Goal: Task Accomplishment & Management: Manage account settings

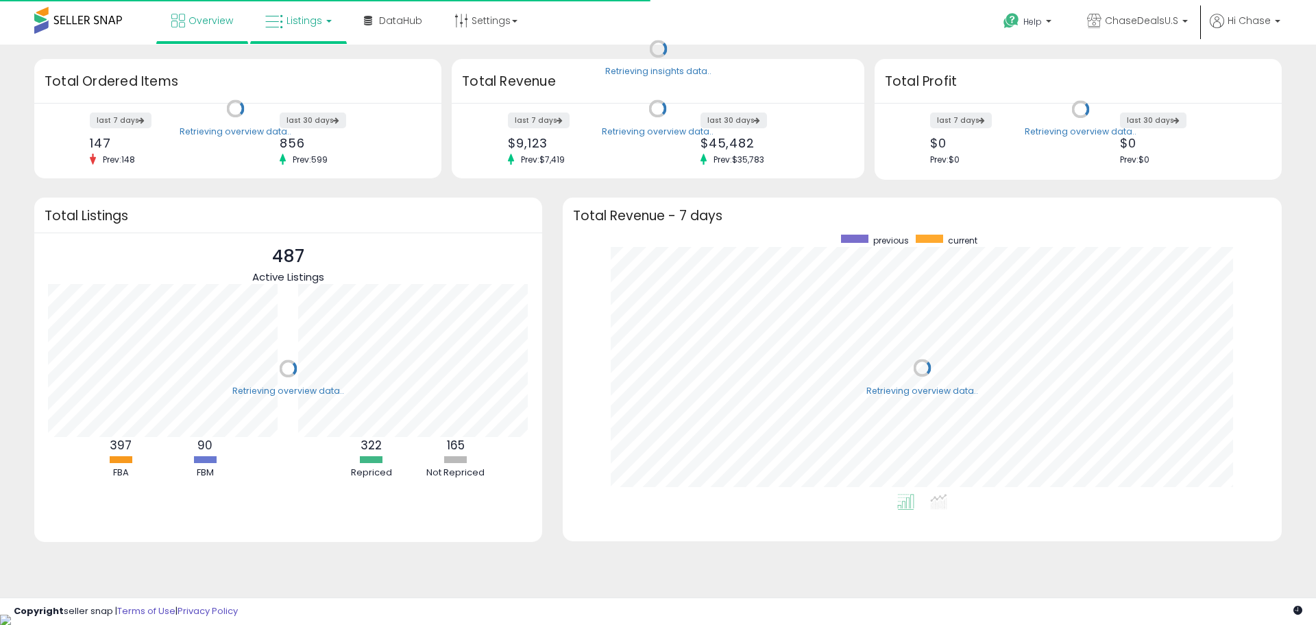
scroll to position [259, 692]
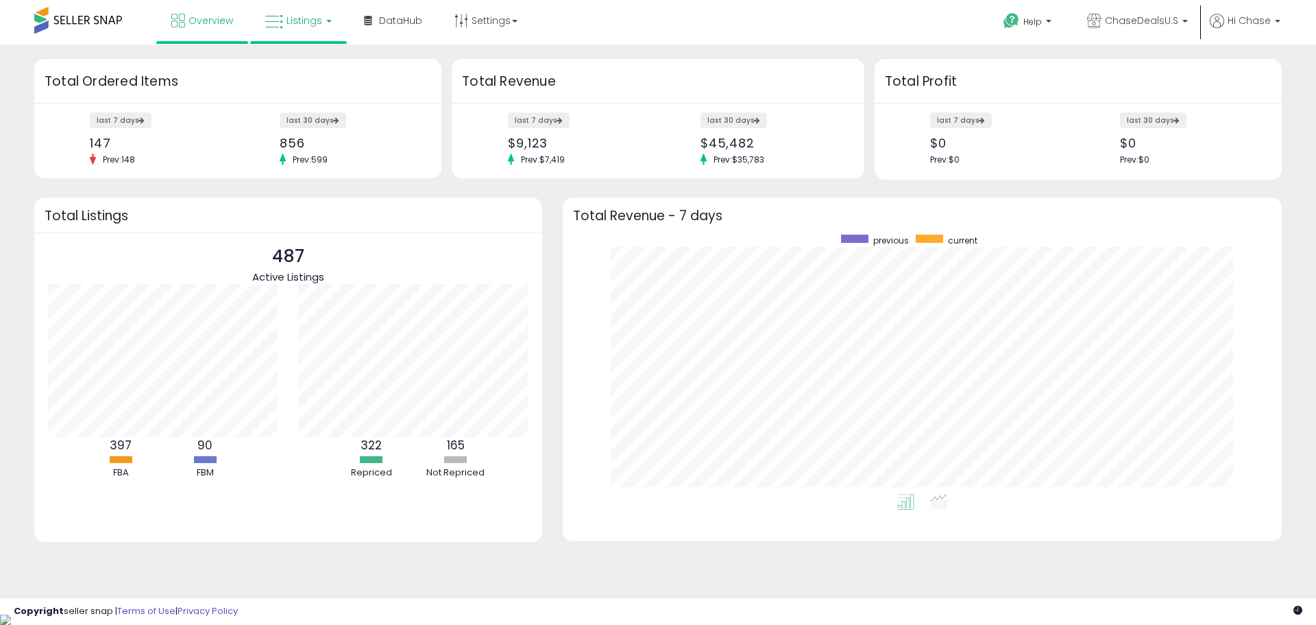
click at [322, 33] on link "Listings" at bounding box center [298, 20] width 87 height 41
click at [311, 75] on icon at bounding box center [309, 68] width 60 height 18
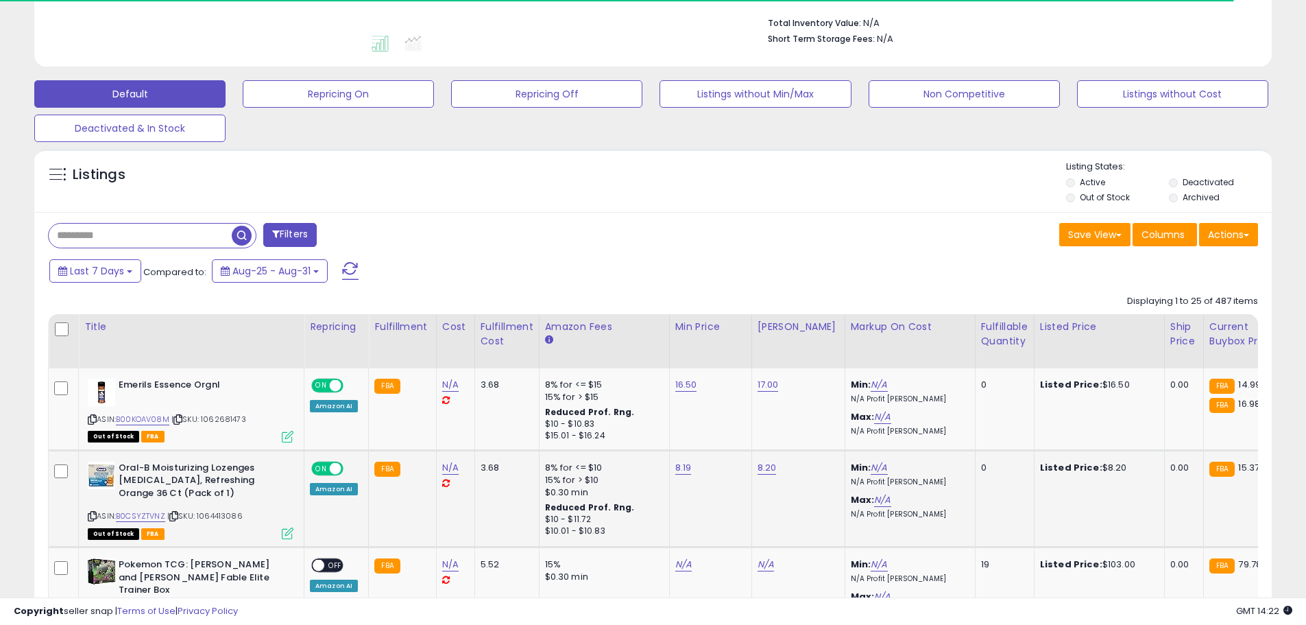
scroll to position [411, 0]
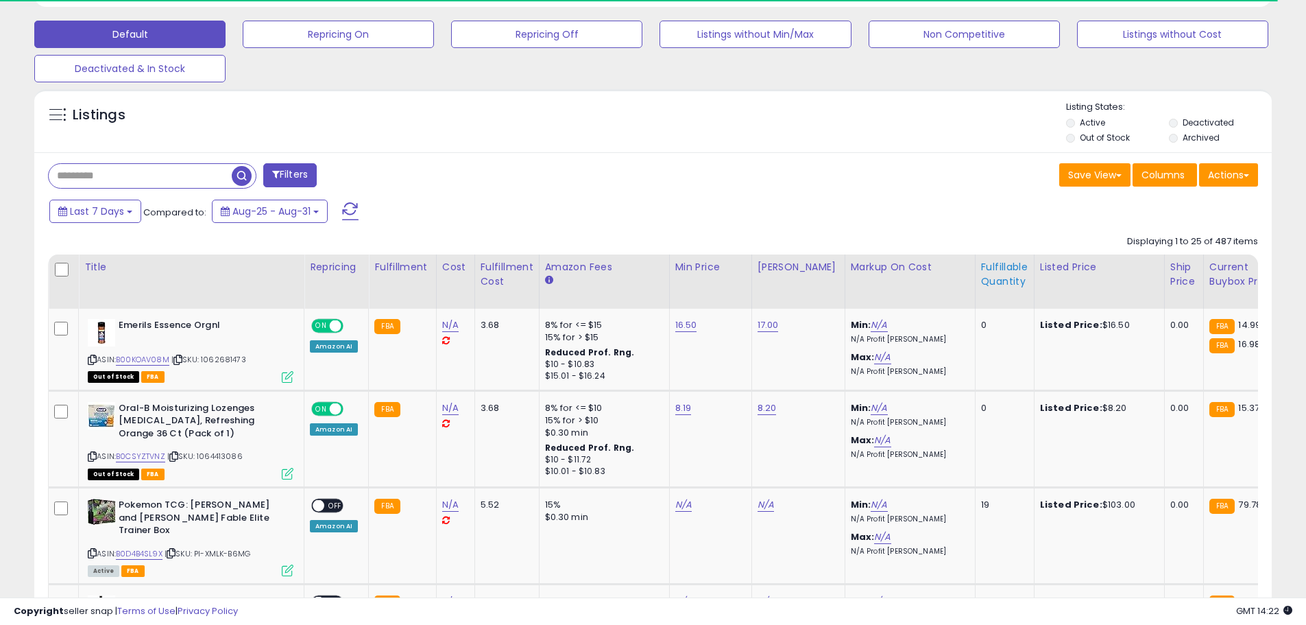
click at [975, 274] on th "Fulfillable Quantity" at bounding box center [1004, 281] width 59 height 54
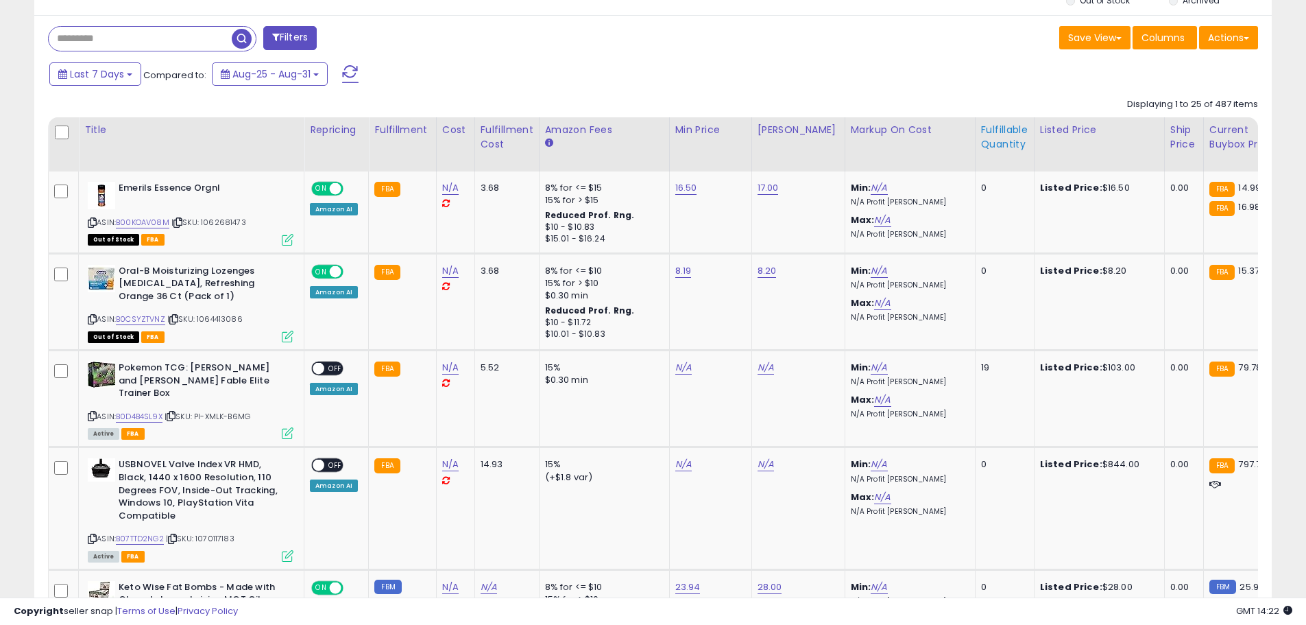
scroll to position [281, 718]
click at [1004, 140] on div "Fulfillable Quantity" at bounding box center [1004, 137] width 47 height 29
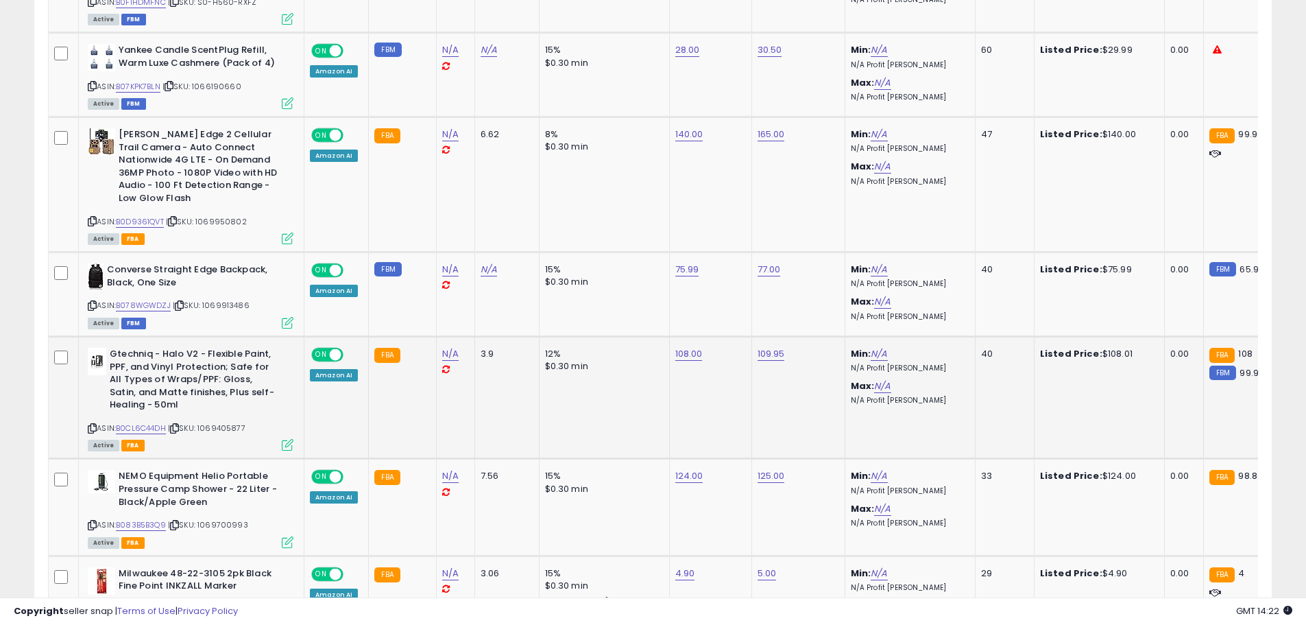
scroll to position [823, 0]
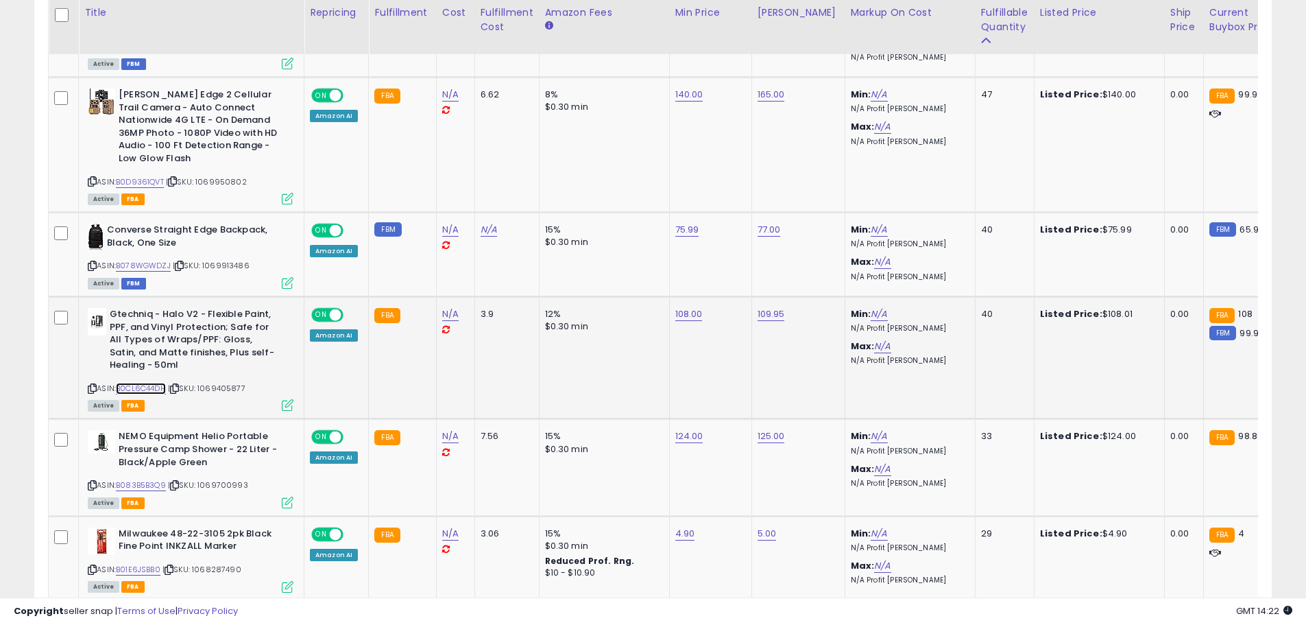
click at [149, 387] on link "B0CL6C44DH" at bounding box center [141, 389] width 50 height 12
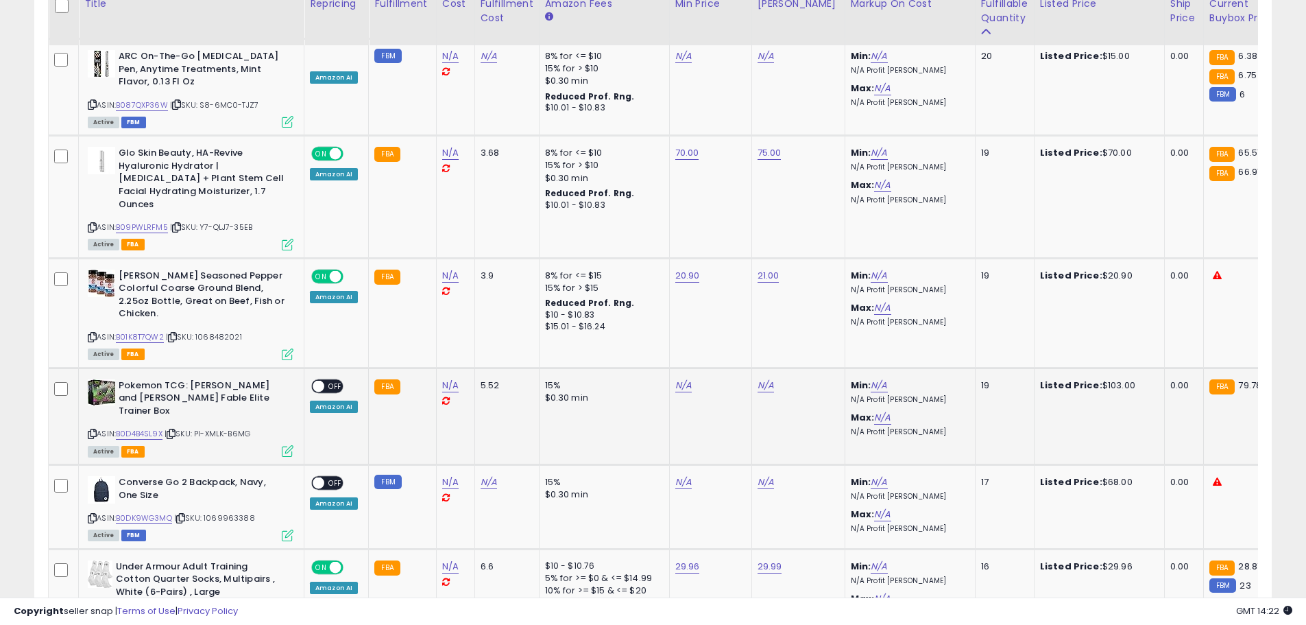
scroll to position [2215, 0]
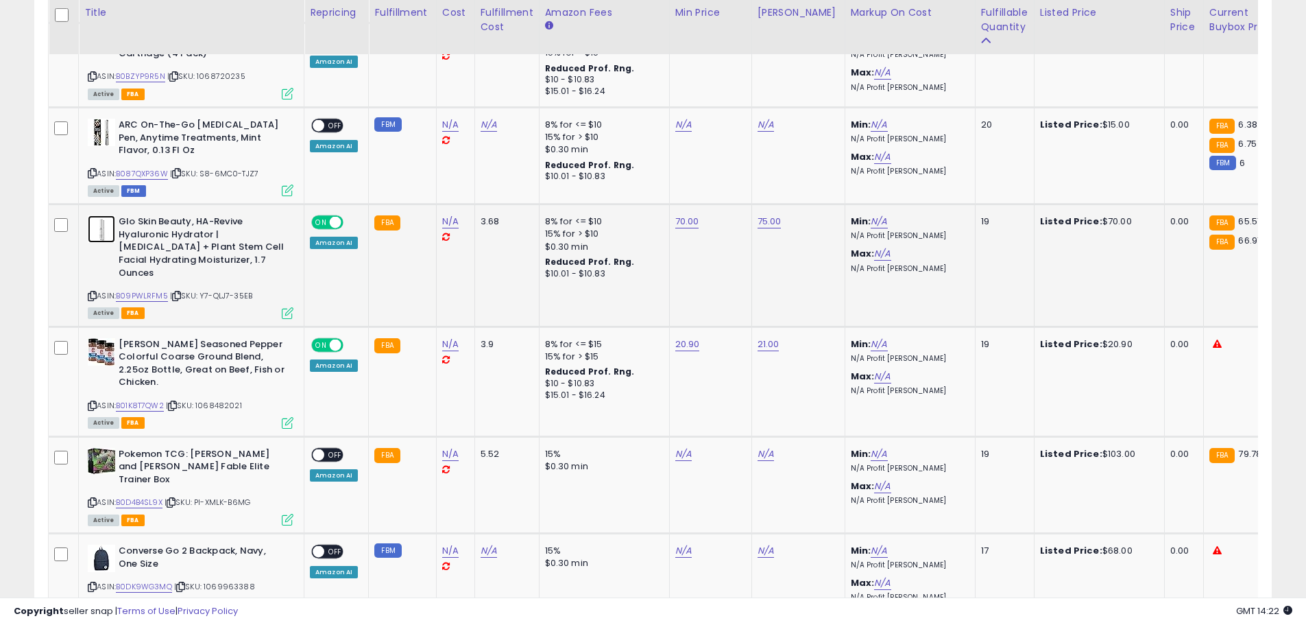
click at [107, 215] on img at bounding box center [101, 228] width 27 height 27
